Goal: Information Seeking & Learning: Find specific page/section

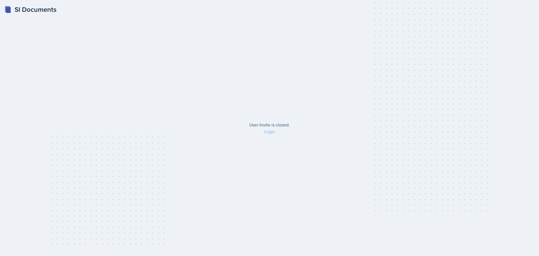
click at [273, 132] on link "Login" at bounding box center [269, 131] width 11 height 6
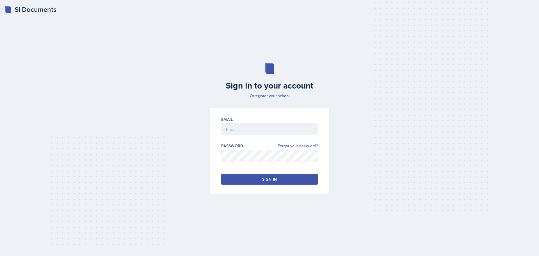
click at [281, 121] on div "Email" at bounding box center [269, 120] width 97 height 6
click at [278, 129] on input "email" at bounding box center [269, 129] width 97 height 12
type input "[EMAIL_ADDRESS][DOMAIN_NAME]"
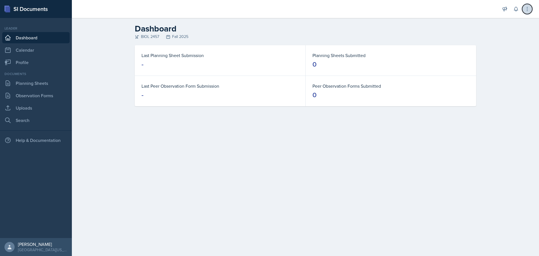
click at [527, 10] on icon at bounding box center [528, 9] width 6 height 6
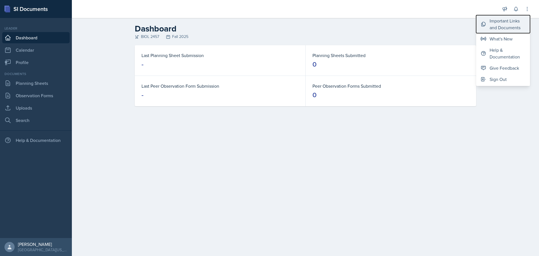
click at [504, 26] on div "Important Links and Documents" at bounding box center [508, 23] width 36 height 13
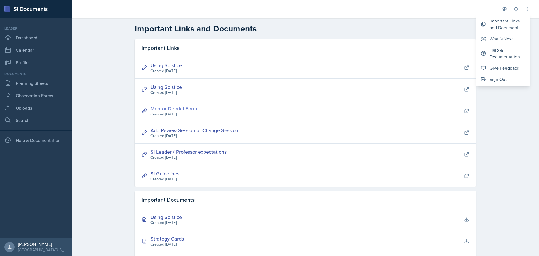
click at [176, 111] on link "Mentor Debrief Form" at bounding box center [174, 108] width 47 height 7
click at [171, 151] on link "SI Leader / Professor expectations" at bounding box center [189, 151] width 76 height 7
